Goal: Task Accomplishment & Management: Manage account settings

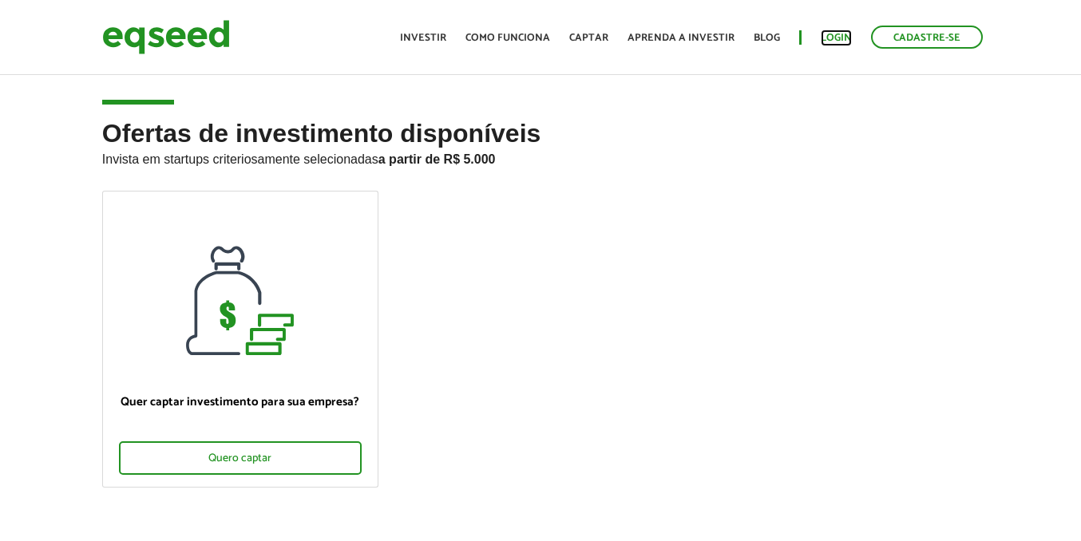
click at [846, 36] on link "Login" at bounding box center [835, 38] width 31 height 10
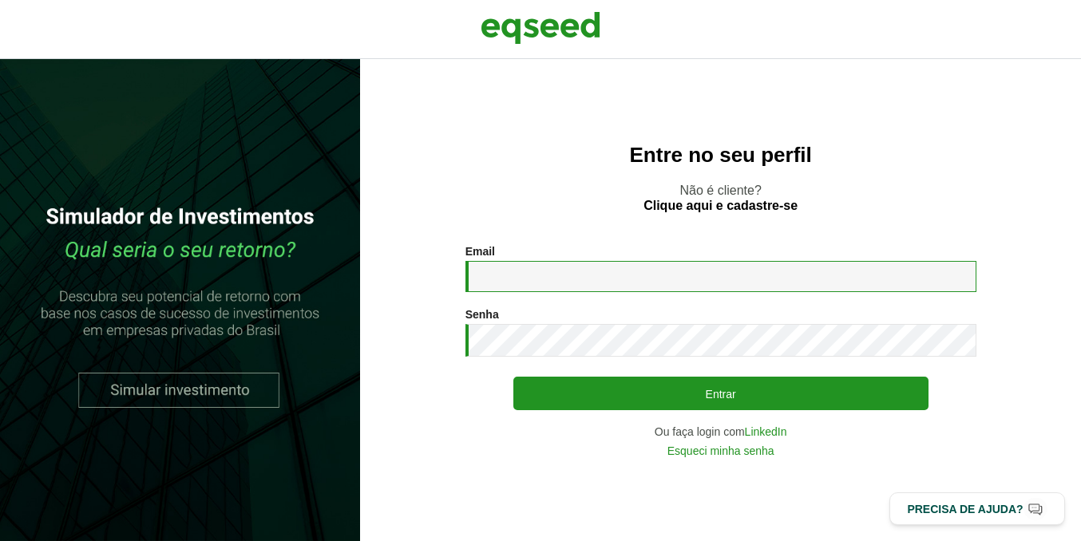
click at [484, 277] on input "Email *" at bounding box center [720, 276] width 511 height 31
type input "**********"
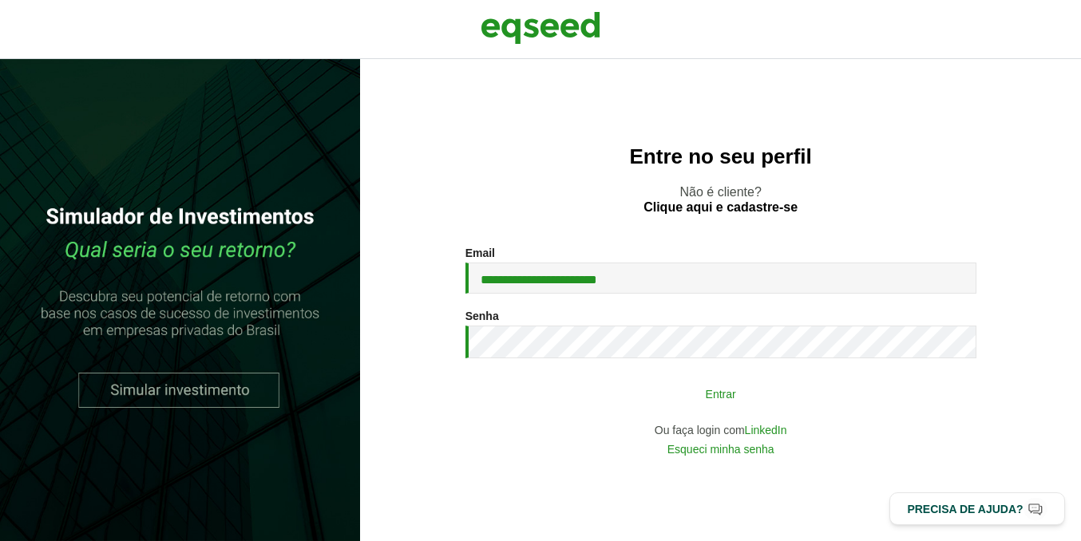
click at [578, 389] on button "Entrar" at bounding box center [720, 393] width 415 height 30
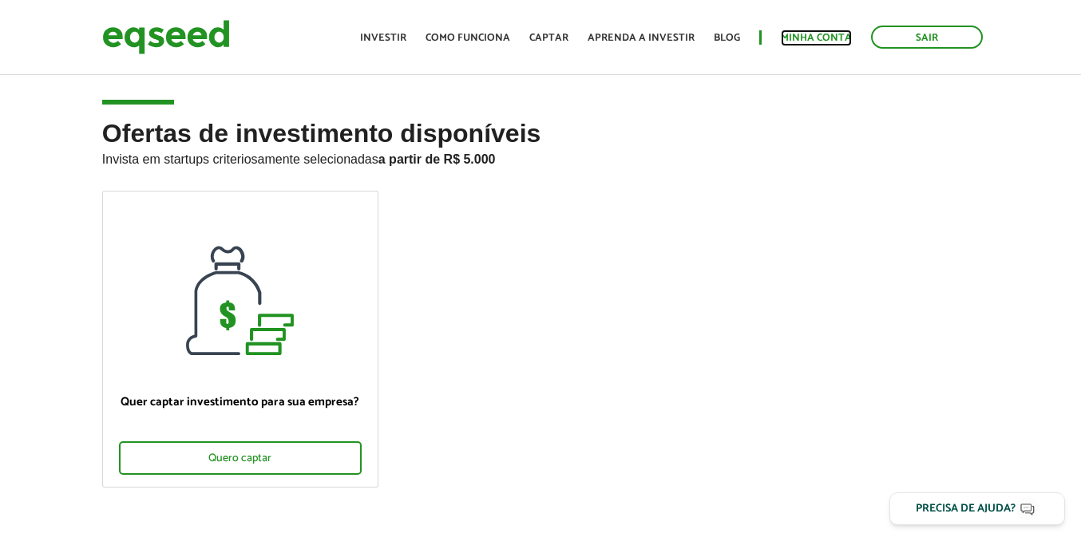
click at [822, 36] on link "Minha conta" at bounding box center [815, 38] width 71 height 10
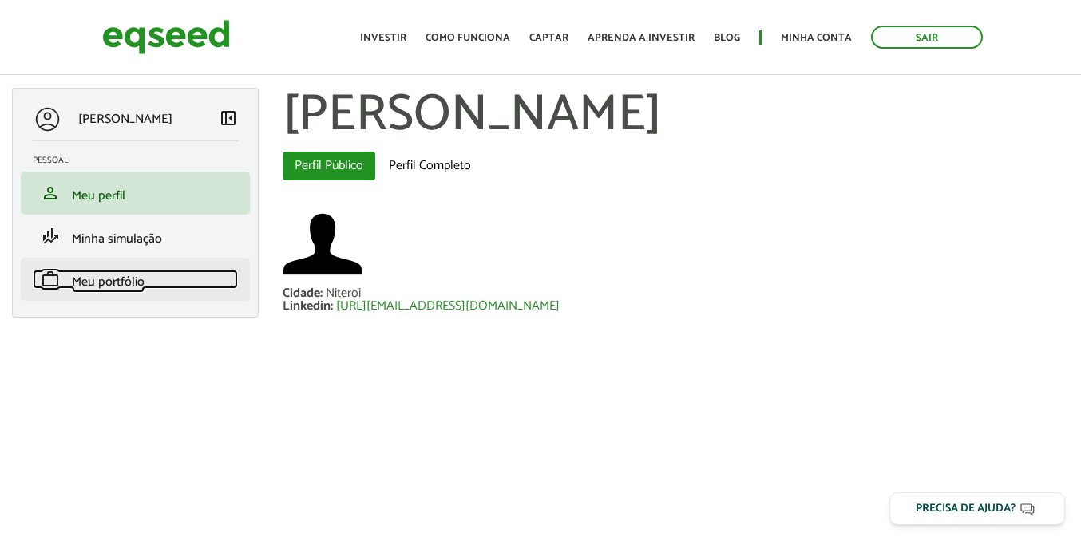
click at [110, 278] on span "Meu portfólio" at bounding box center [108, 282] width 73 height 22
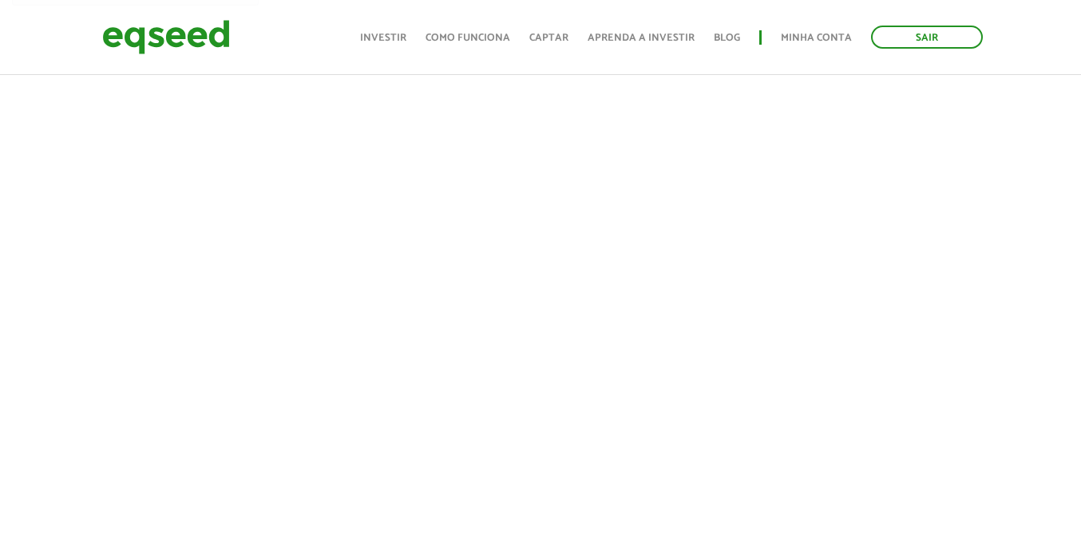
scroll to position [326, 0]
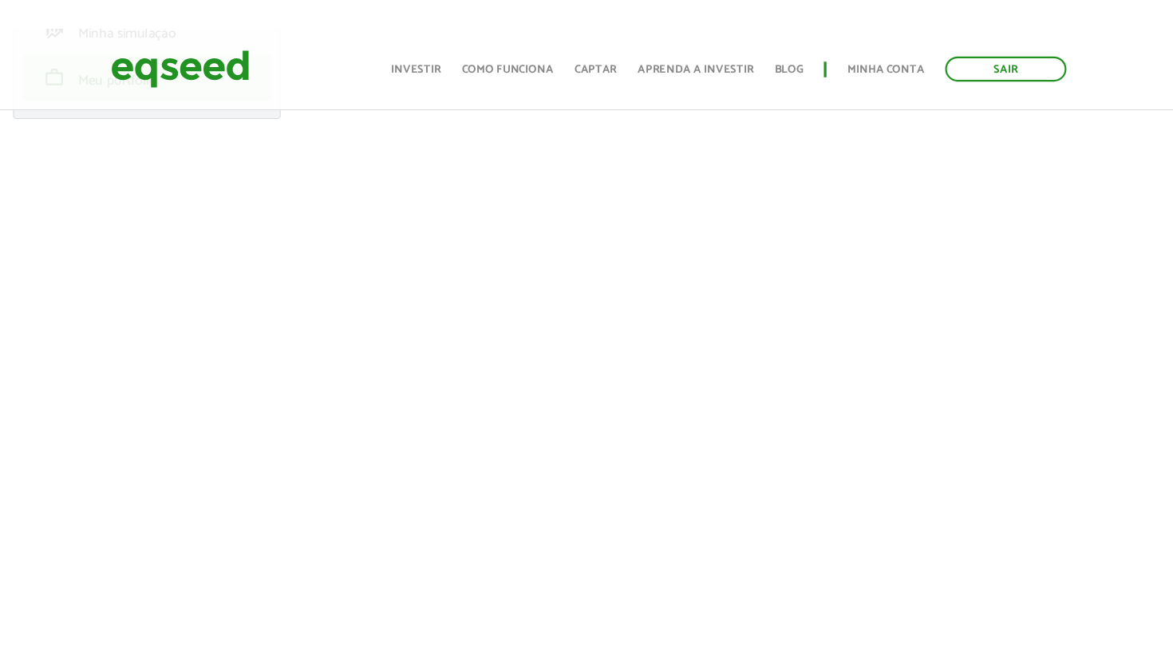
scroll to position [244, 0]
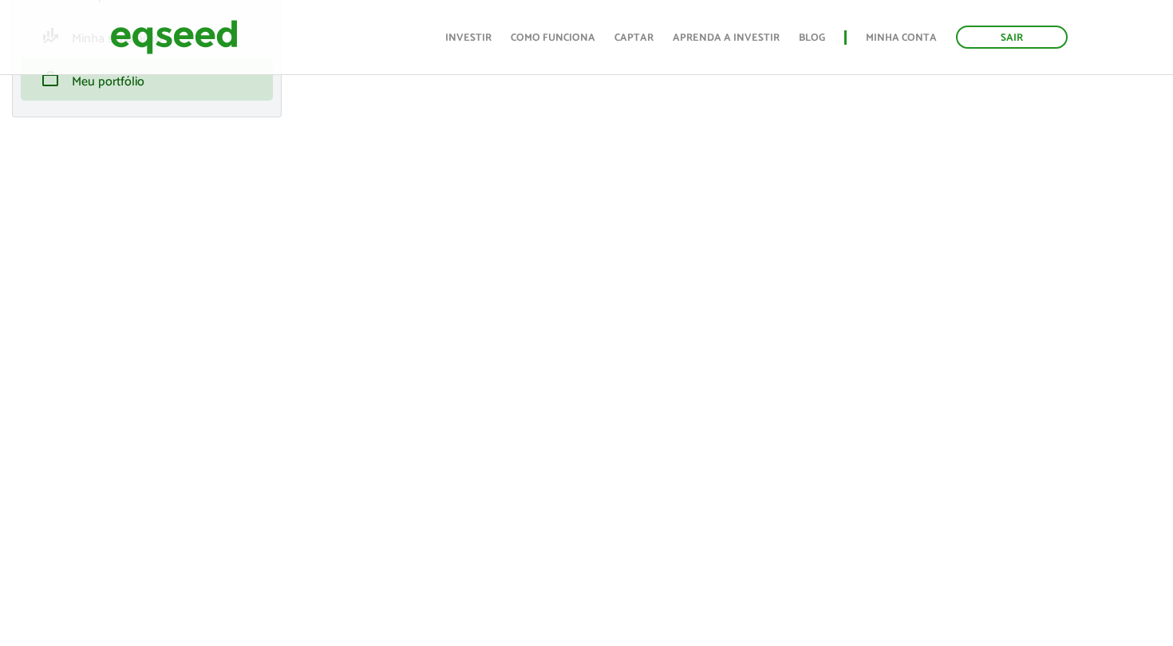
scroll to position [201, 0]
